Goal: Use online tool/utility: Utilize a website feature to perform a specific function

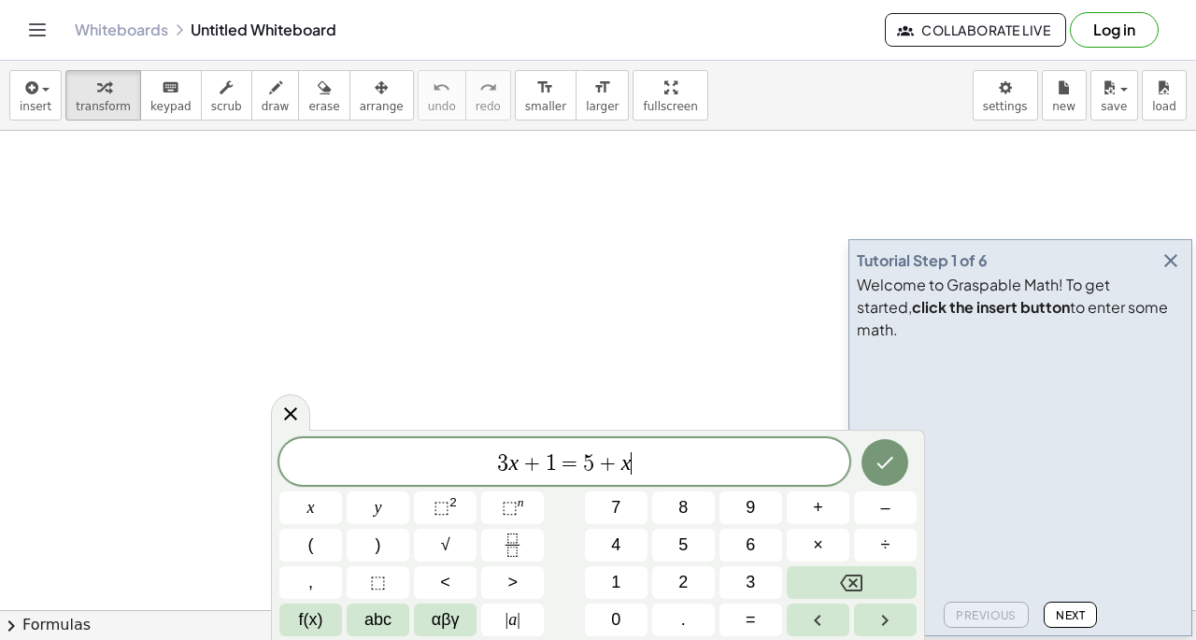
click at [904, 479] on div at bounding box center [885, 462] width 63 height 49
click at [903, 466] on button "Done" at bounding box center [884, 462] width 47 height 47
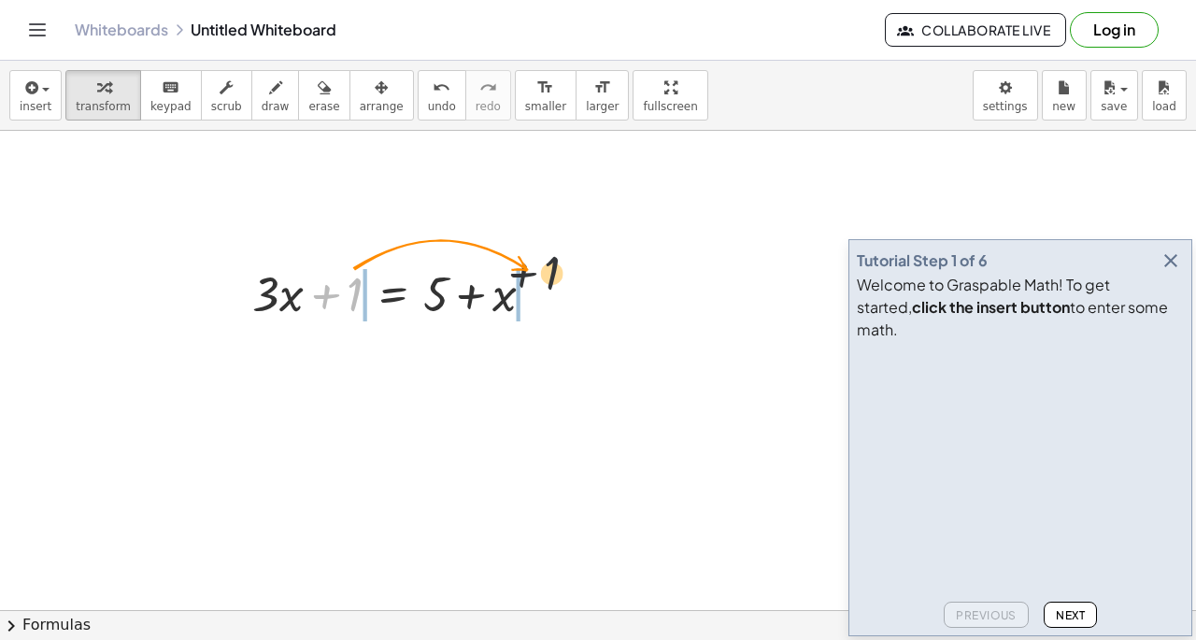
drag, startPoint x: 354, startPoint y: 278, endPoint x: 628, endPoint y: 290, distance: 273.9
click at [1175, 272] on icon "button" at bounding box center [1170, 260] width 22 height 22
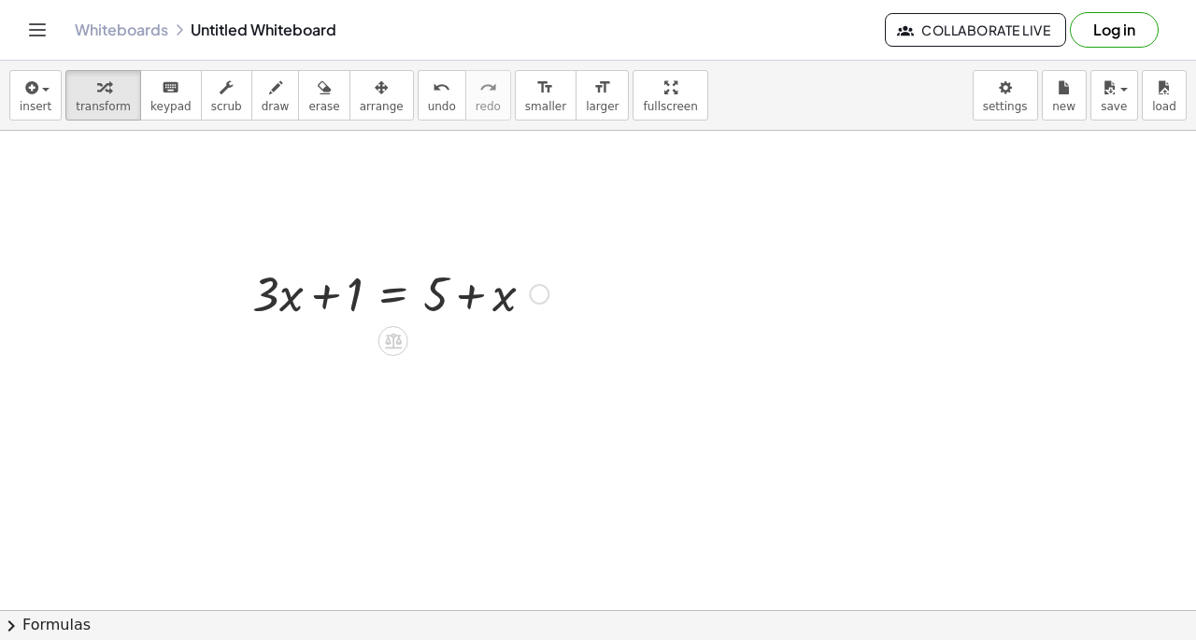
drag, startPoint x: 440, startPoint y: 241, endPoint x: 562, endPoint y: 249, distance: 122.7
click at [35, 113] on button "insert" at bounding box center [35, 95] width 52 height 50
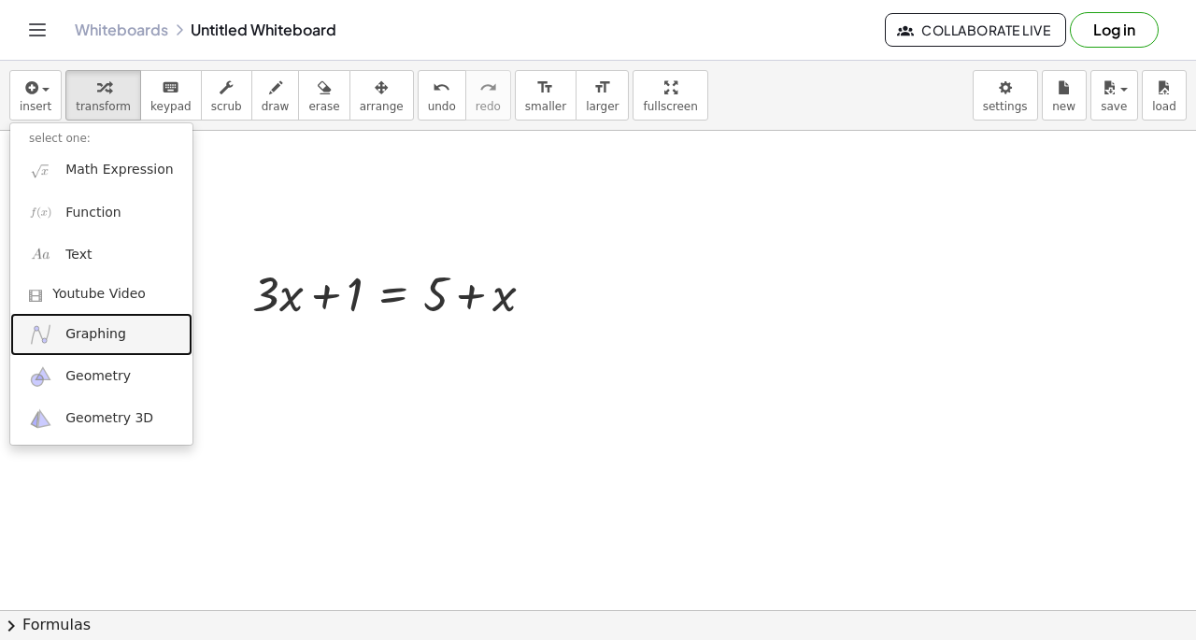
click at [124, 328] on link "Graphing" at bounding box center [101, 334] width 182 height 42
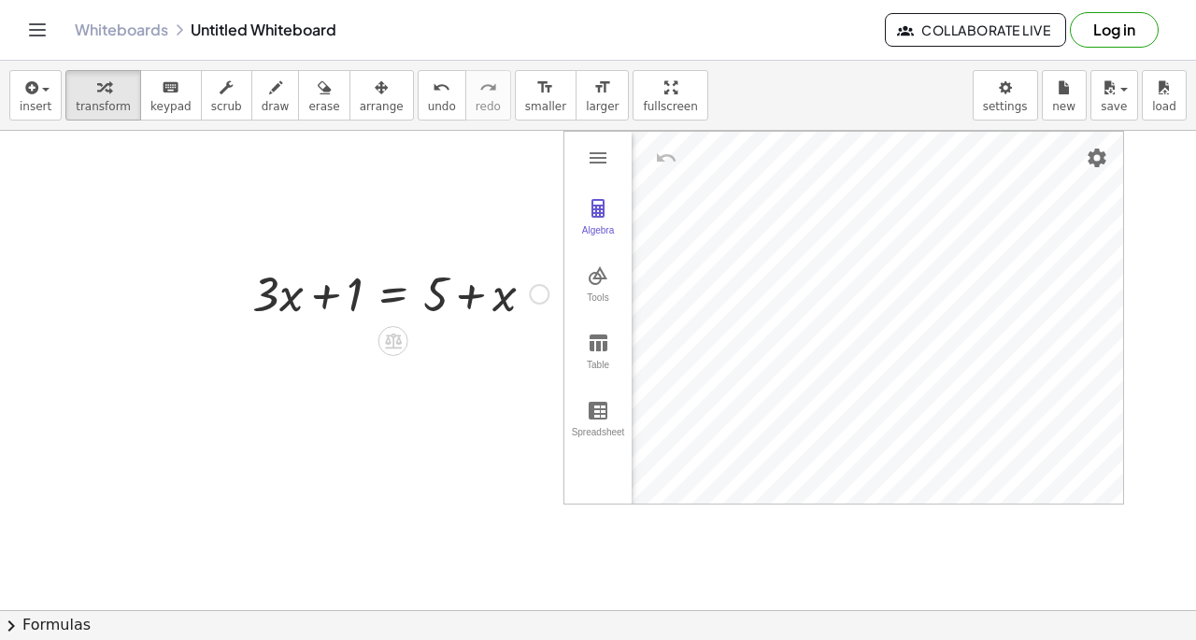
click at [335, 298] on div at bounding box center [400, 293] width 315 height 64
drag, startPoint x: 252, startPoint y: 287, endPoint x: 891, endPoint y: 258, distance: 639.6
drag, startPoint x: 267, startPoint y: 251, endPoint x: 516, endPoint y: 288, distance: 251.1
click at [622, 275] on button "Tools" at bounding box center [597, 284] width 67 height 67
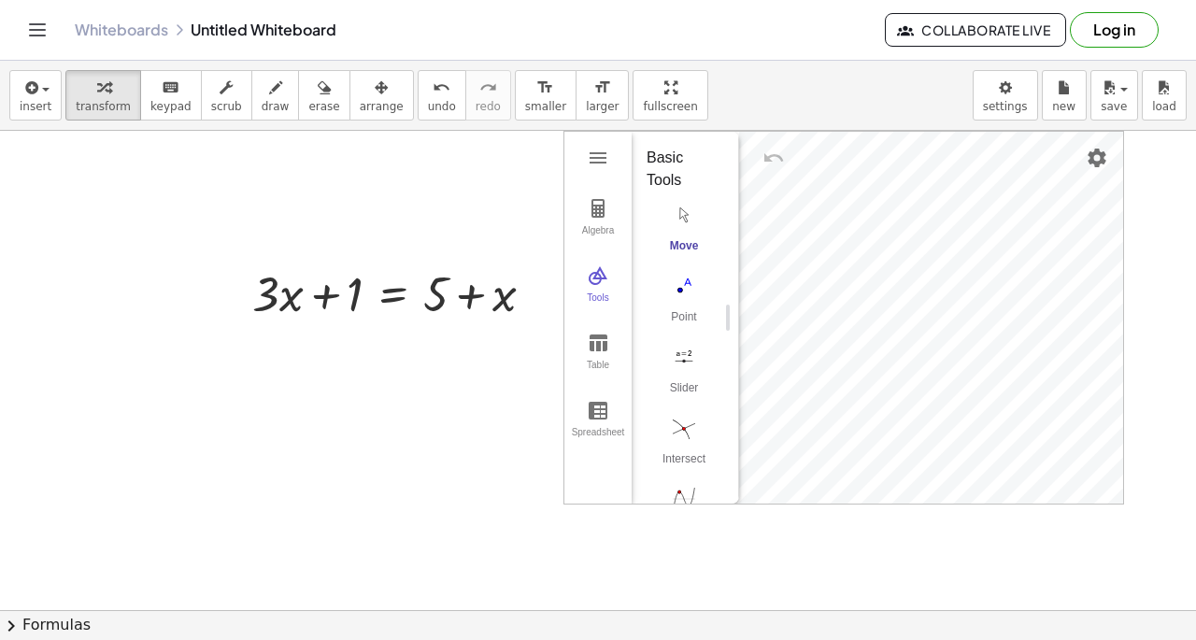
click at [688, 361] on img "Slider. Select position" at bounding box center [683, 357] width 75 height 30
drag, startPoint x: 0, startPoint y: 66, endPoint x: 27, endPoint y: 85, distance: 32.9
click at [4, 73] on div "insert select one: Math Expression Function Text Youtube Video Graphing Geometr…" at bounding box center [598, 96] width 1196 height 70
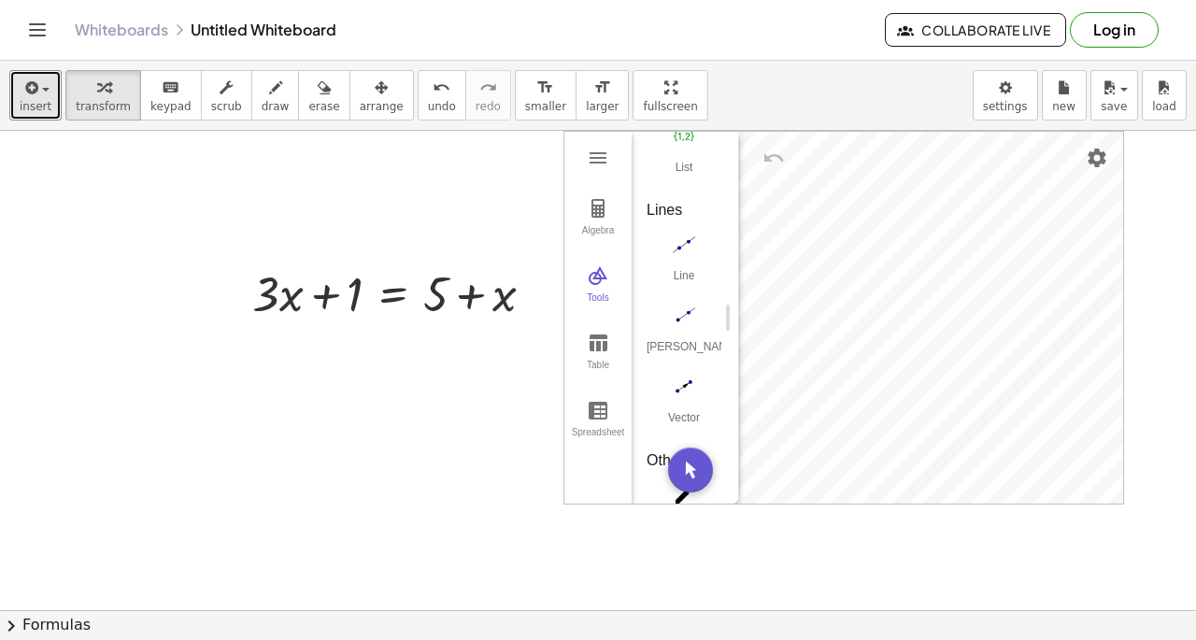
click at [28, 85] on icon "button" at bounding box center [29, 88] width 17 height 22
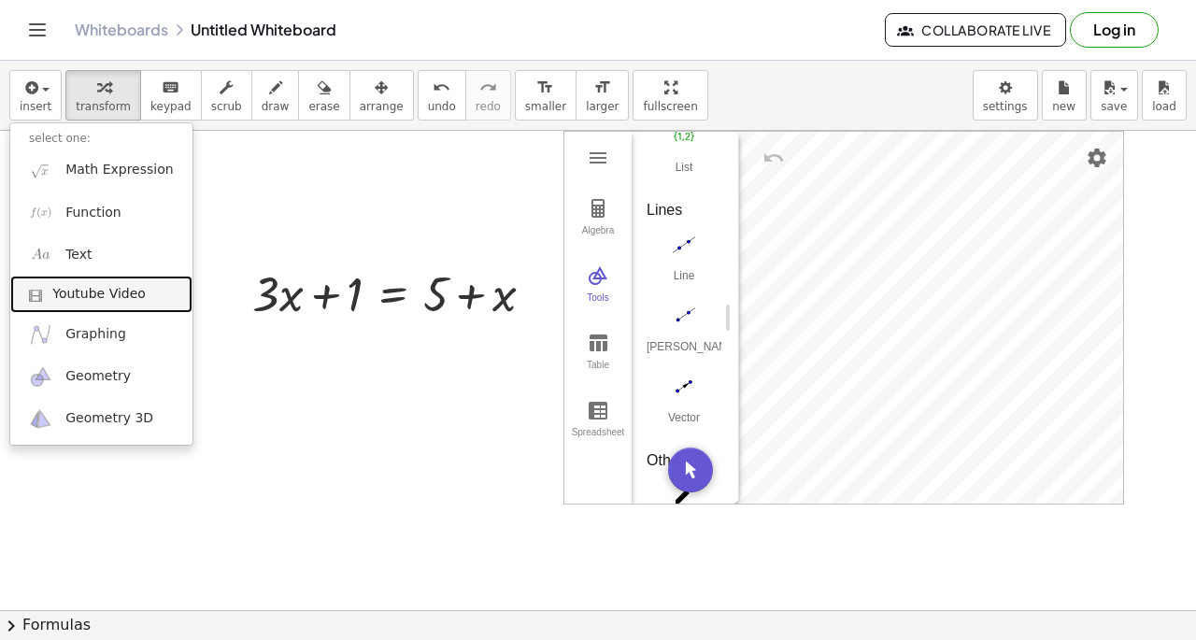
click at [127, 302] on span "Youtube Video" at bounding box center [98, 294] width 93 height 19
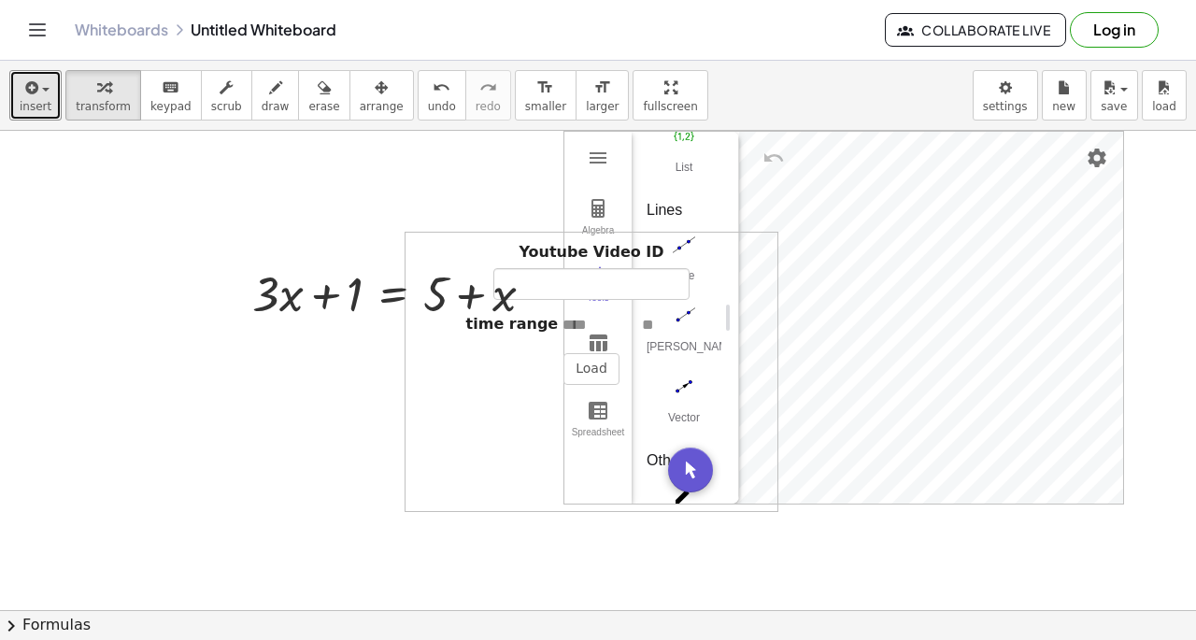
click at [46, 106] on span "insert" at bounding box center [36, 106] width 32 height 13
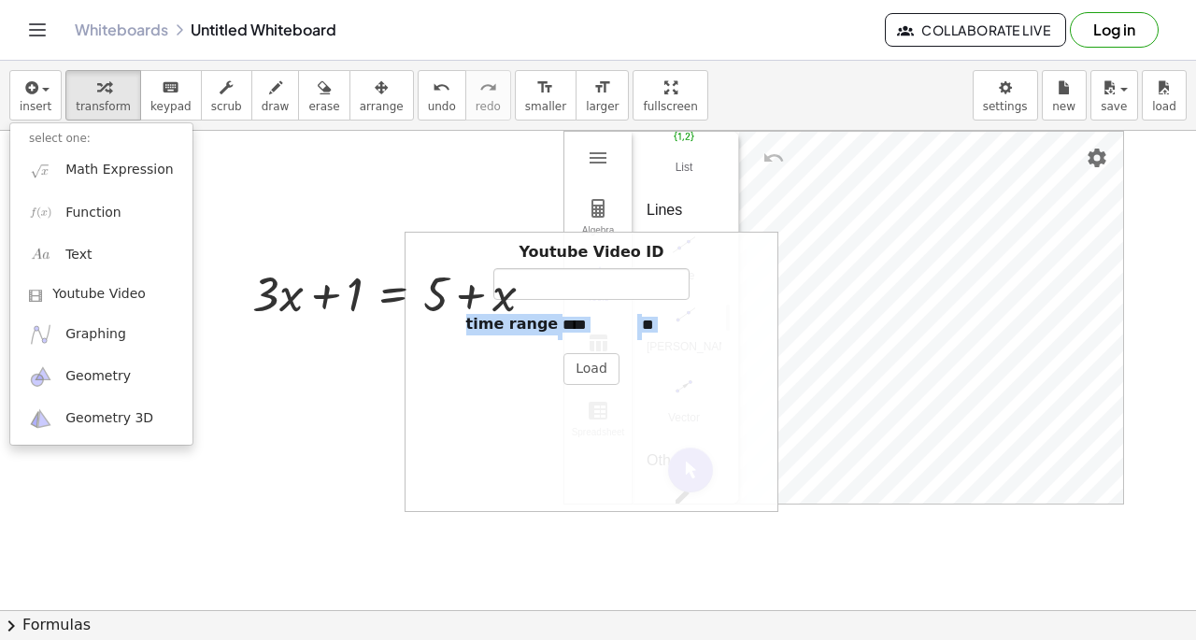
drag, startPoint x: 671, startPoint y: 276, endPoint x: 650, endPoint y: 369, distance: 95.6
click at [650, 369] on div "Youtube Video ID time range Load" at bounding box center [591, 372] width 374 height 280
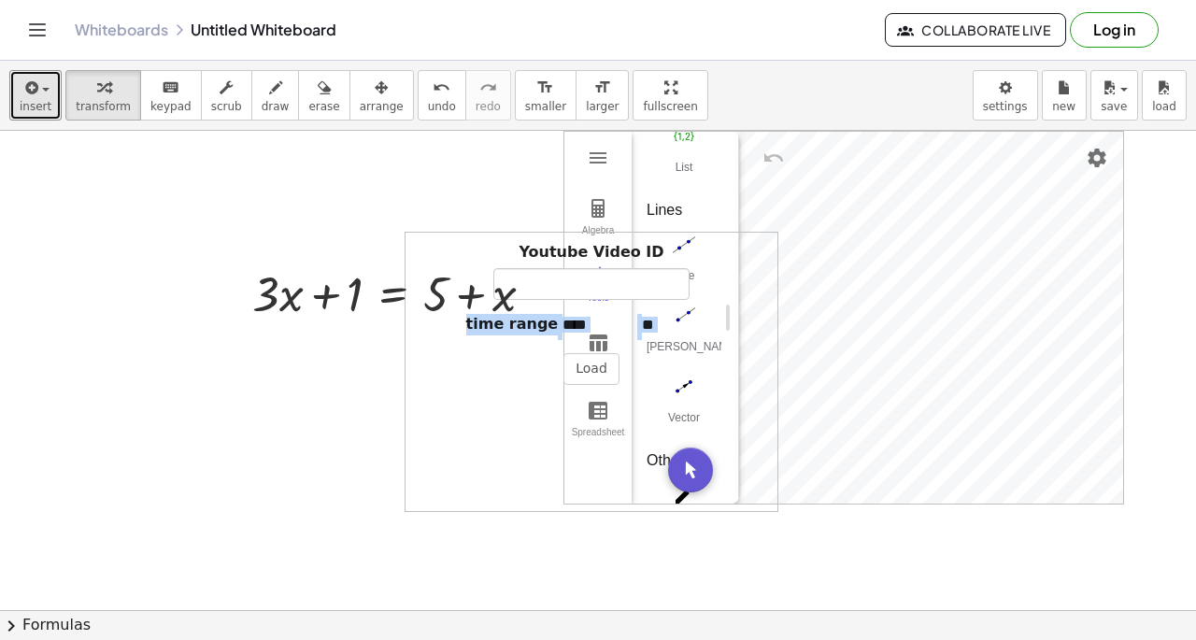
click at [21, 77] on icon "button" at bounding box center [29, 88] width 17 height 22
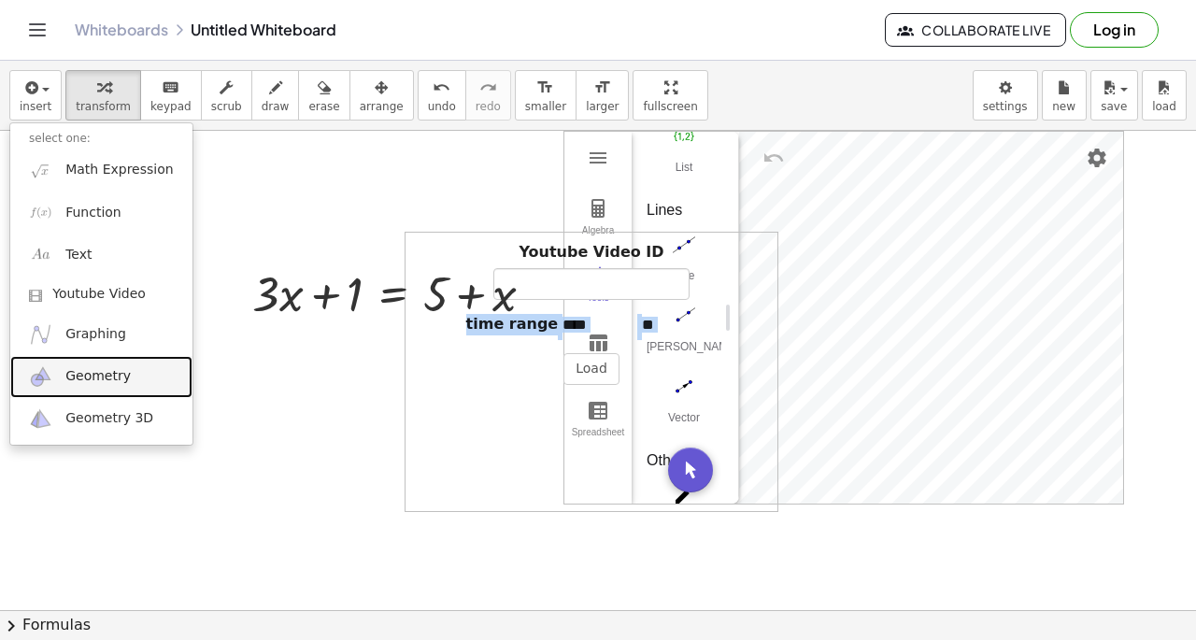
click at [95, 375] on span "Geometry" at bounding box center [97, 376] width 65 height 19
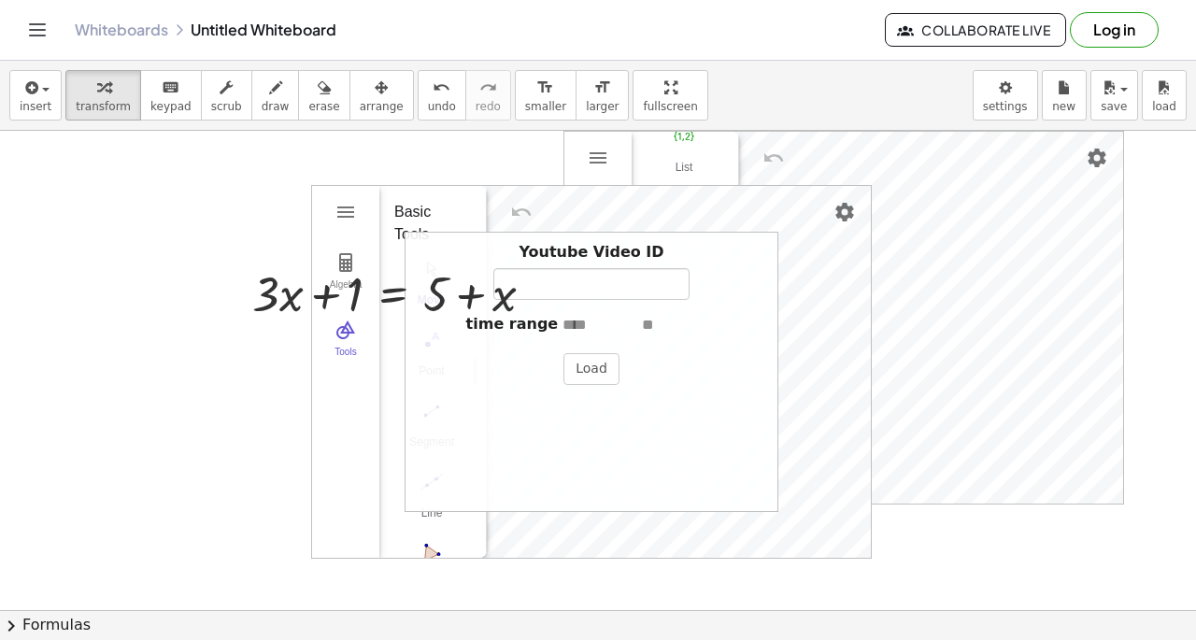
click at [637, 242] on label "Youtube Video ID" at bounding box center [590, 252] width 145 height 21
click at [521, 218] on img "Undo" at bounding box center [521, 212] width 22 height 22
click at [65, 95] on button "transform" at bounding box center [103, 95] width 76 height 50
click at [54, 95] on button "insert" at bounding box center [35, 95] width 52 height 50
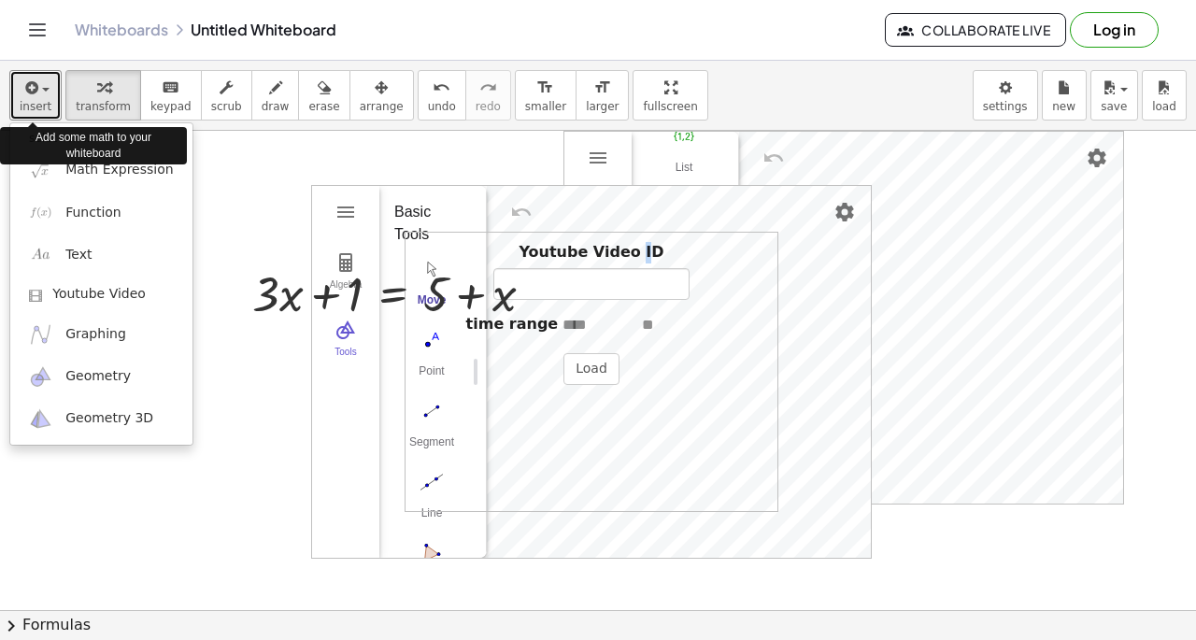
click at [53, 95] on button "insert" at bounding box center [35, 95] width 52 height 50
